Goal: Transaction & Acquisition: Purchase product/service

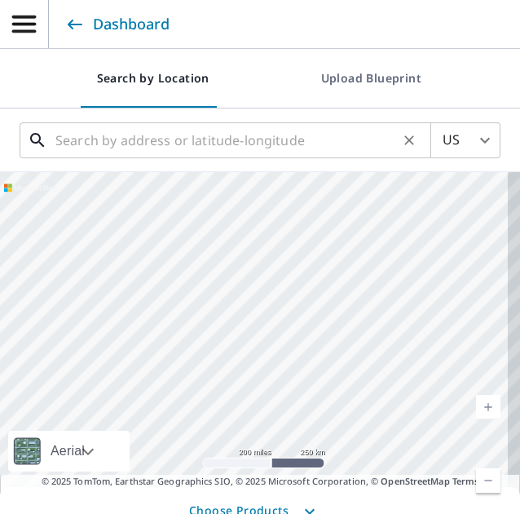
click at [234, 140] on input "text" at bounding box center [226, 140] width 343 height 46
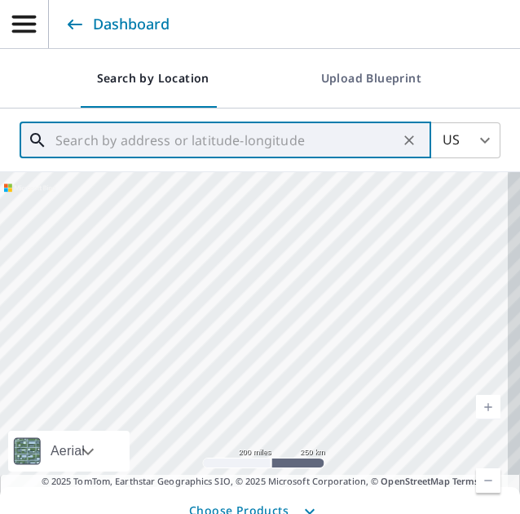
paste input "[STREET_ADDRESS]"
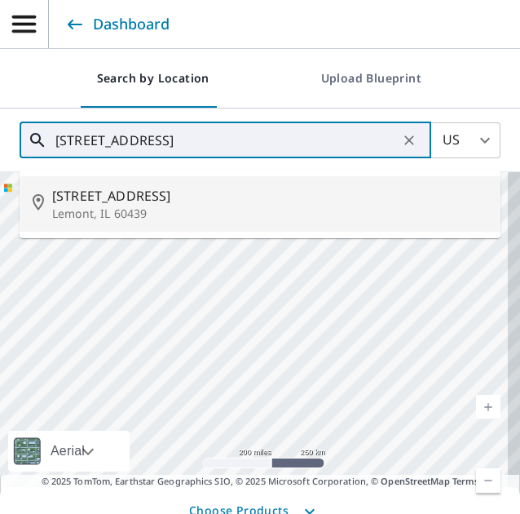
click at [166, 196] on span "[STREET_ADDRESS]" at bounding box center [270, 196] width 436 height 20
type input "[STREET_ADDRESS]"
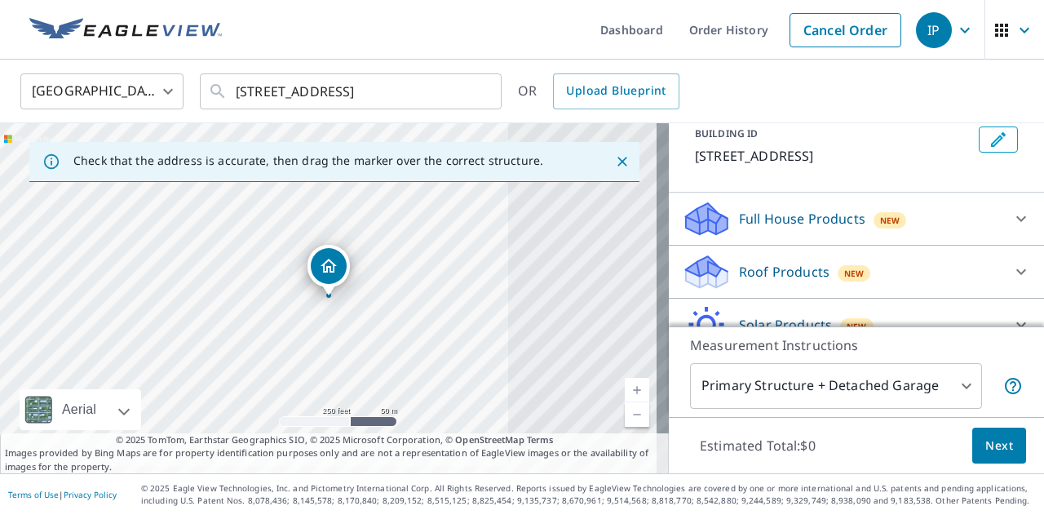
scroll to position [111, 0]
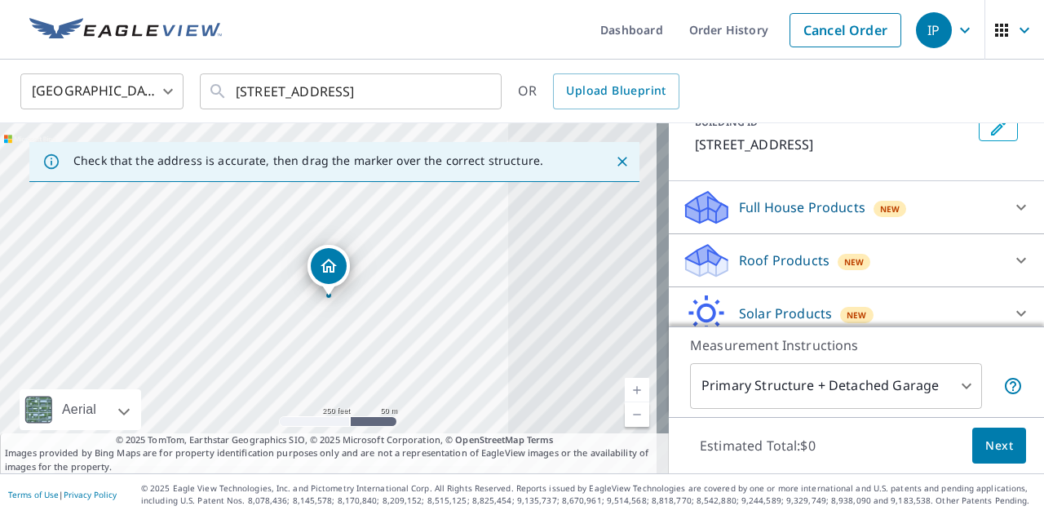
click at [903, 254] on div "Roof Products New" at bounding box center [842, 260] width 320 height 38
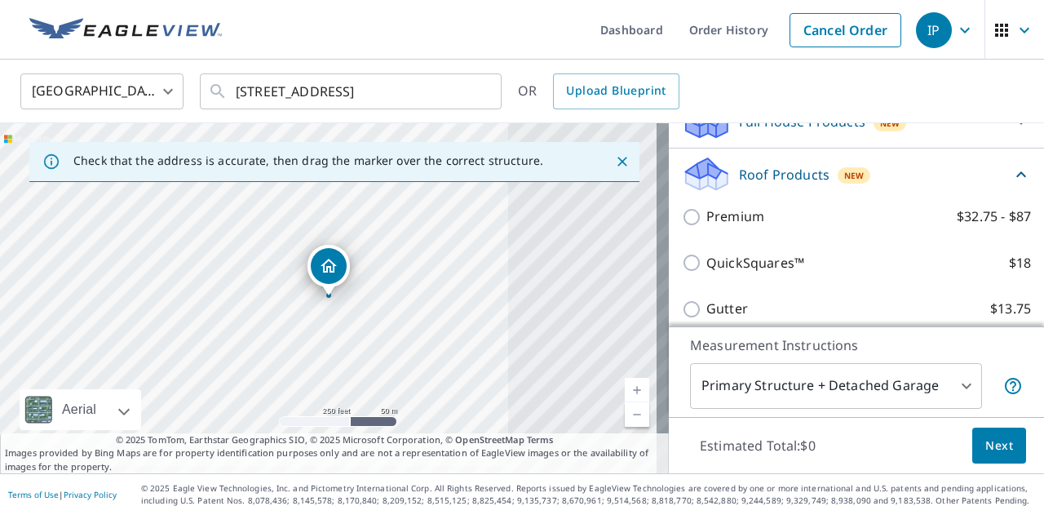
scroll to position [197, 0]
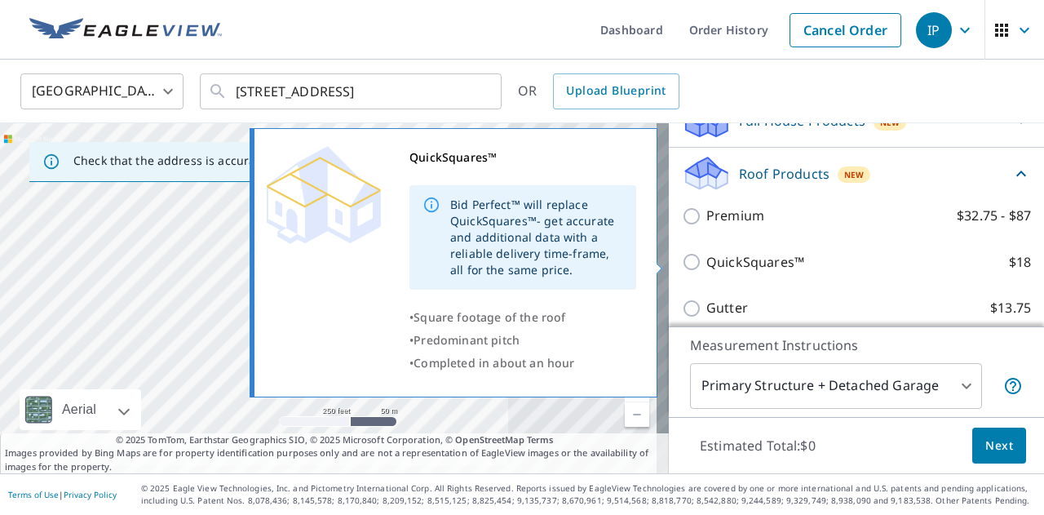
click at [682, 259] on input "QuickSquares™ $18" at bounding box center [694, 262] width 24 height 20
checkbox input "true"
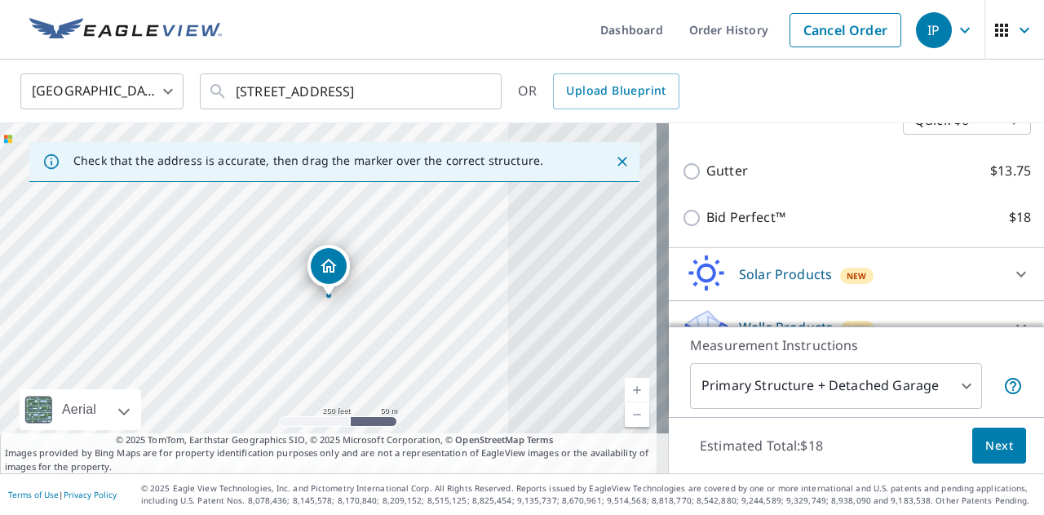
scroll to position [425, 0]
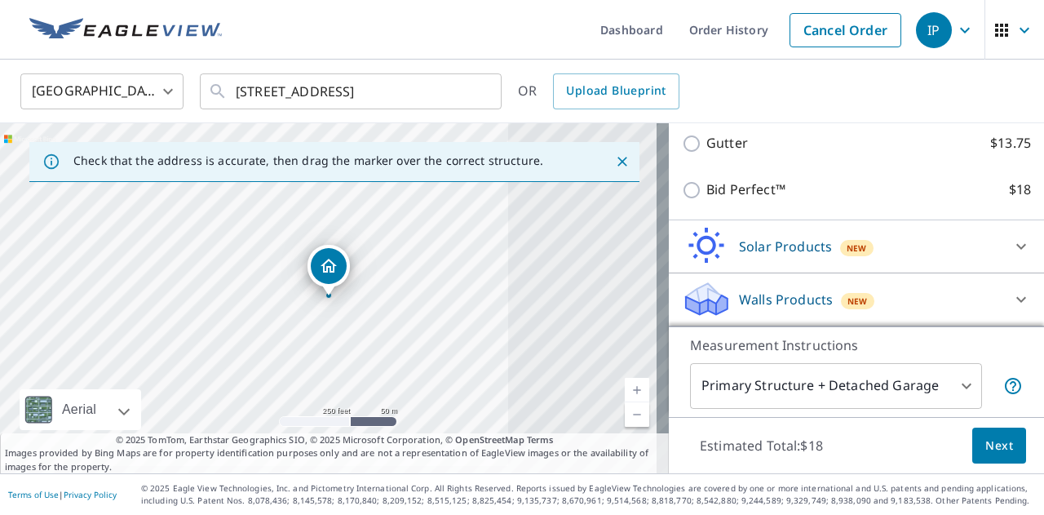
click at [989, 447] on span "Next" at bounding box center [999, 446] width 28 height 20
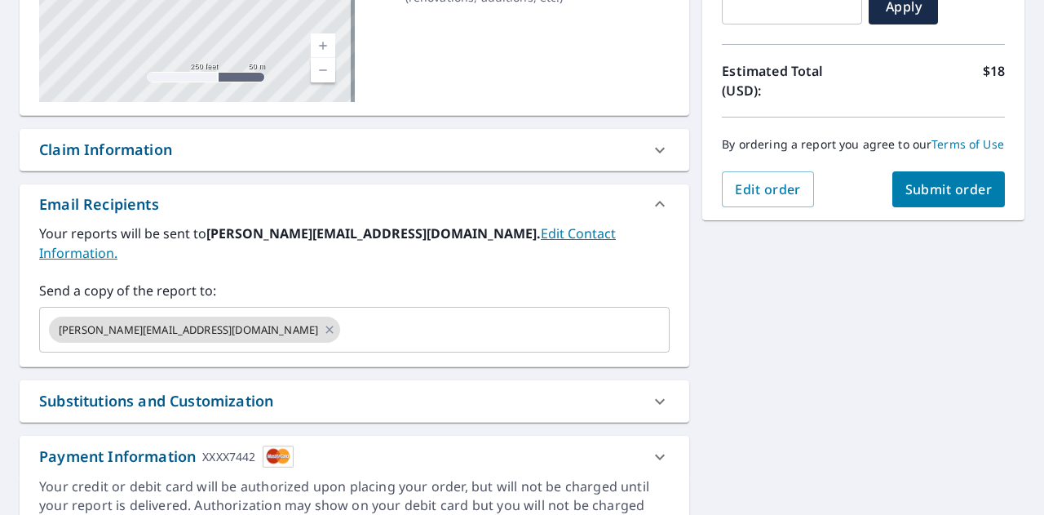
scroll to position [387, 0]
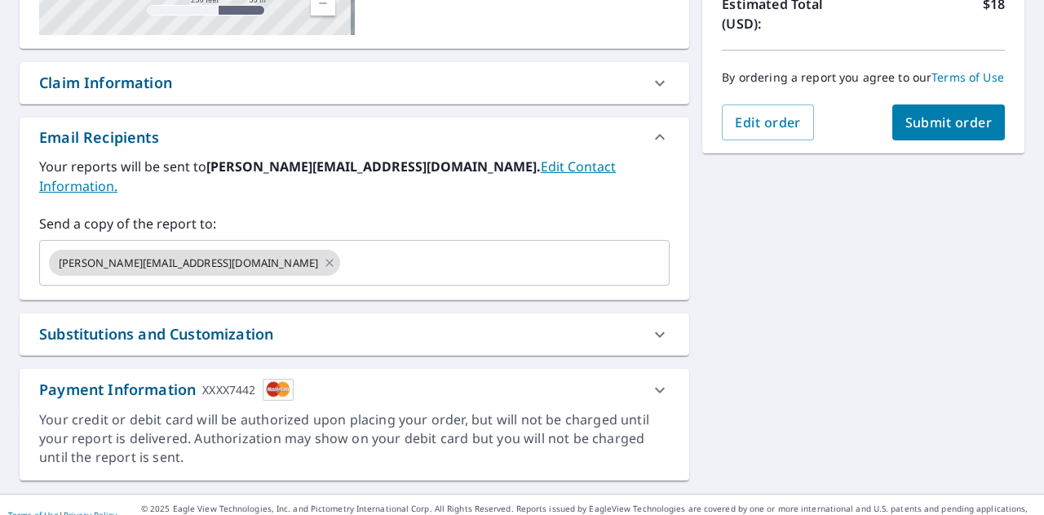
click at [914, 131] on span "Submit order" at bounding box center [948, 122] width 87 height 18
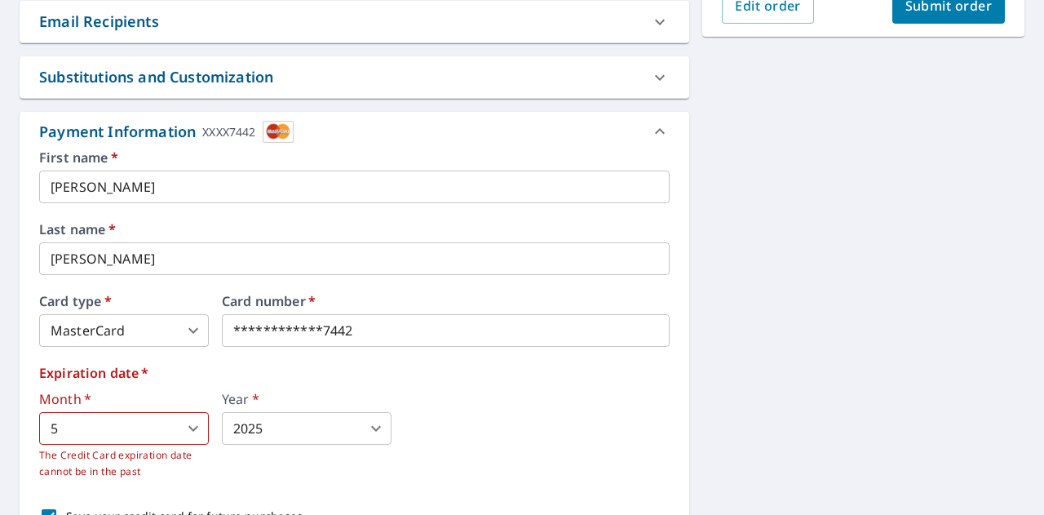
scroll to position [493, 0]
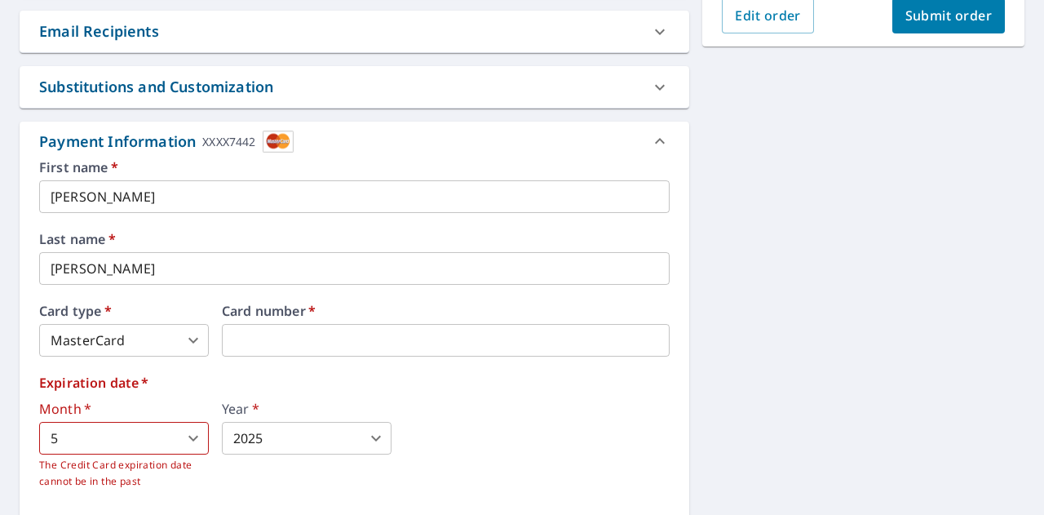
drag, startPoint x: 400, startPoint y: 341, endPoint x: 0, endPoint y: 343, distance: 399.6
click at [177, 453] on body "IP IP Dashboard Order History Cancel Order IP Dashboard / Finalize Order Finali…" at bounding box center [522, 257] width 1044 height 515
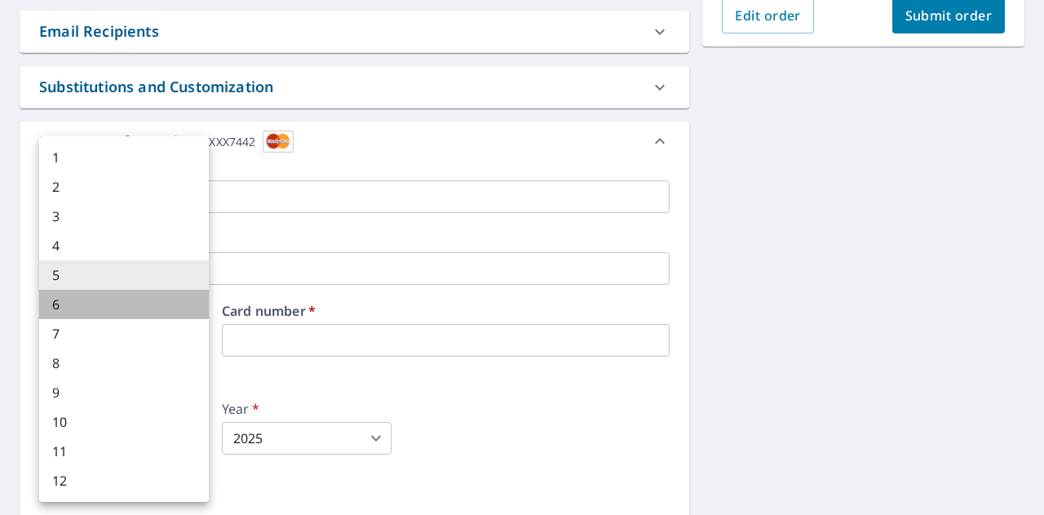
click at [106, 299] on li "6" at bounding box center [124, 304] width 170 height 29
type input "6"
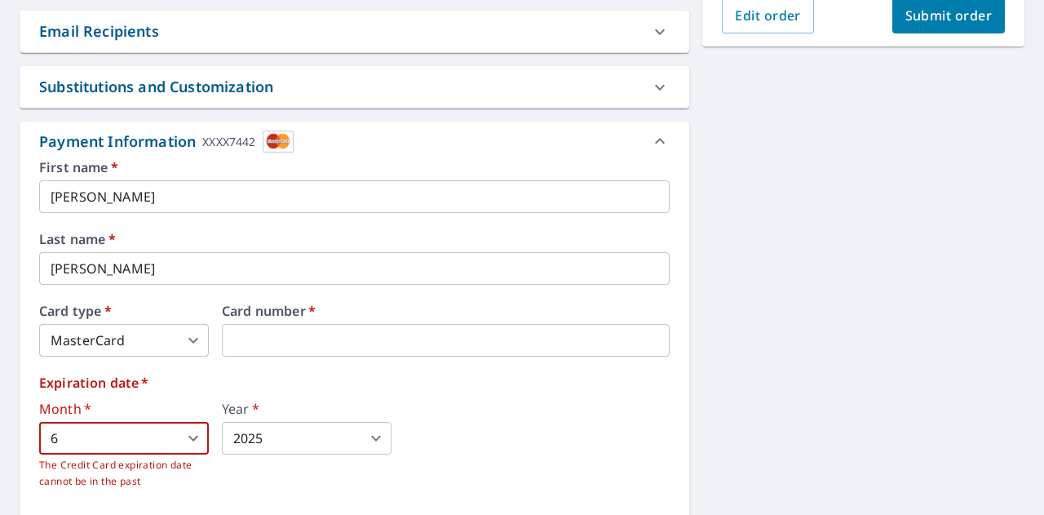
click at [285, 433] on body "IP IP Dashboard Order History Cancel Order IP Dashboard / Finalize Order Finali…" at bounding box center [522, 257] width 1044 height 515
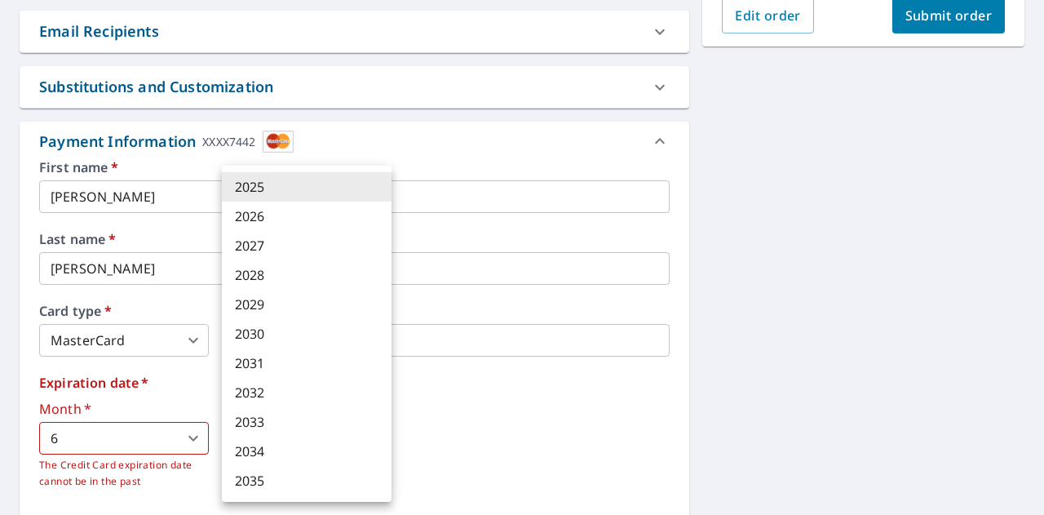
click at [290, 264] on li "2028" at bounding box center [307, 274] width 170 height 29
type input "2028"
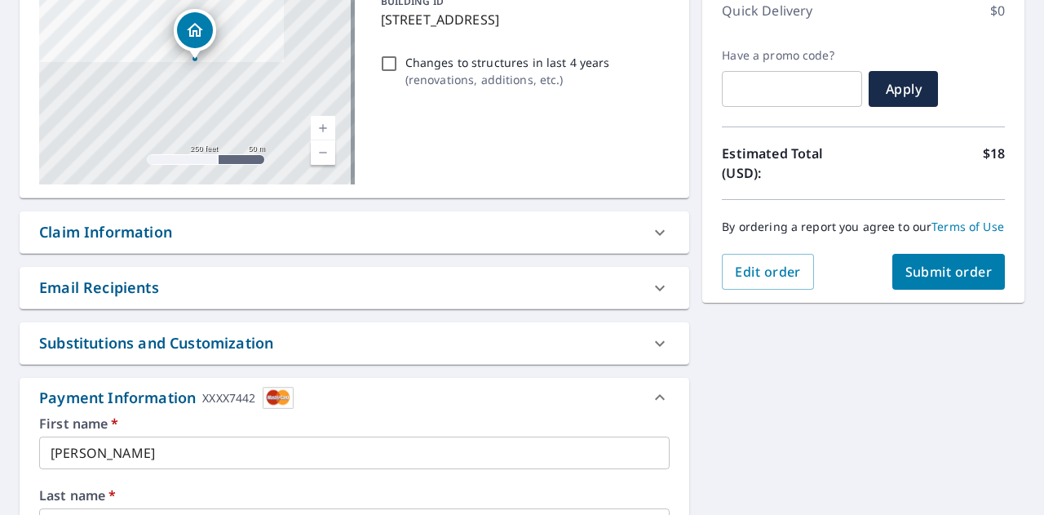
scroll to position [179, 0]
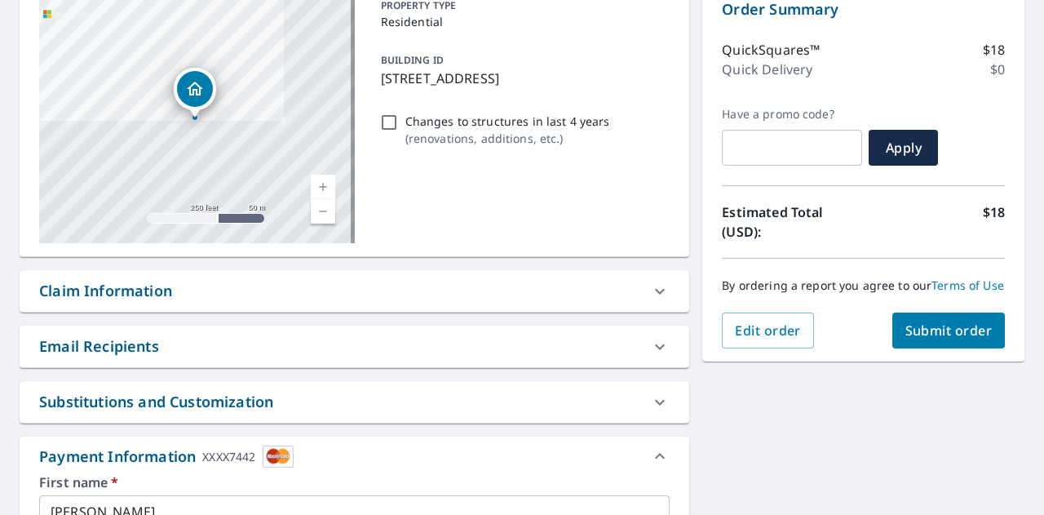
click at [892, 343] on button "Submit order" at bounding box center [948, 330] width 113 height 36
